Goal: Information Seeking & Learning: Find contact information

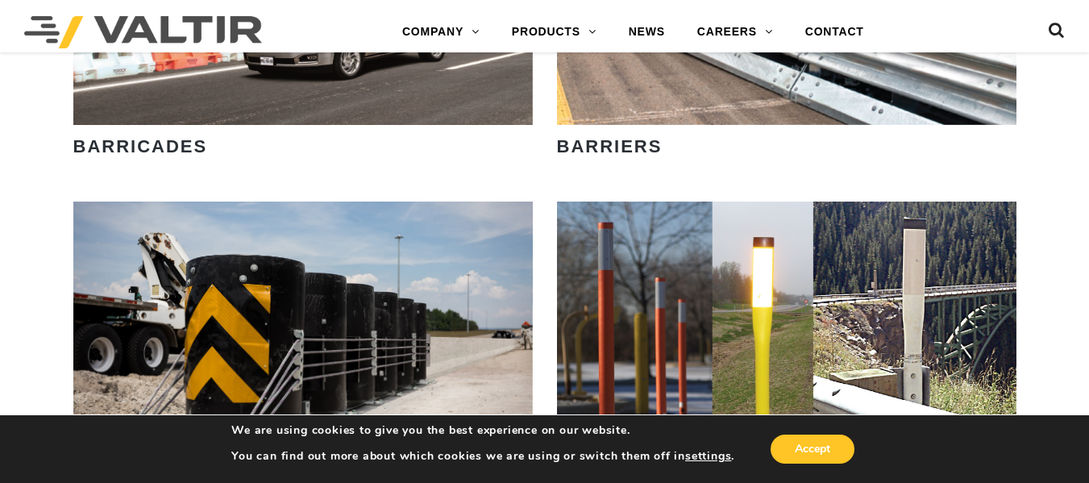
scroll to position [1212, 0]
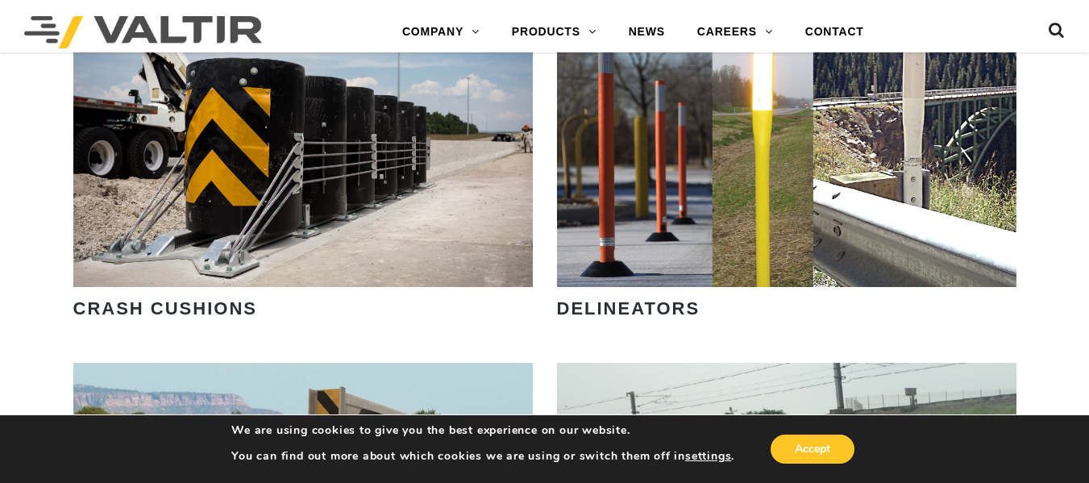
click at [824, 452] on button "Accept" at bounding box center [812, 448] width 84 height 29
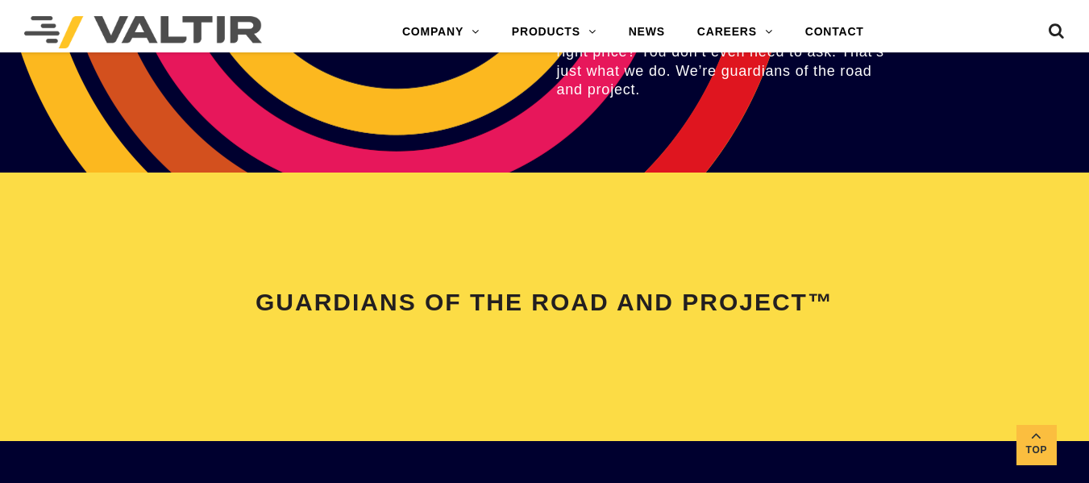
scroll to position [3334, 0]
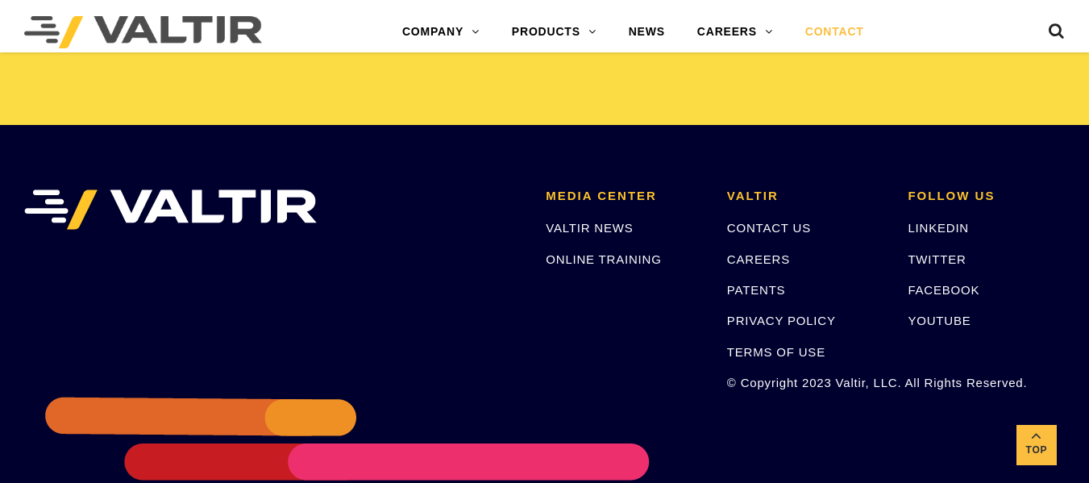
click at [797, 28] on link "CONTACT" at bounding box center [834, 32] width 91 height 32
